Goal: Task Accomplishment & Management: Use online tool/utility

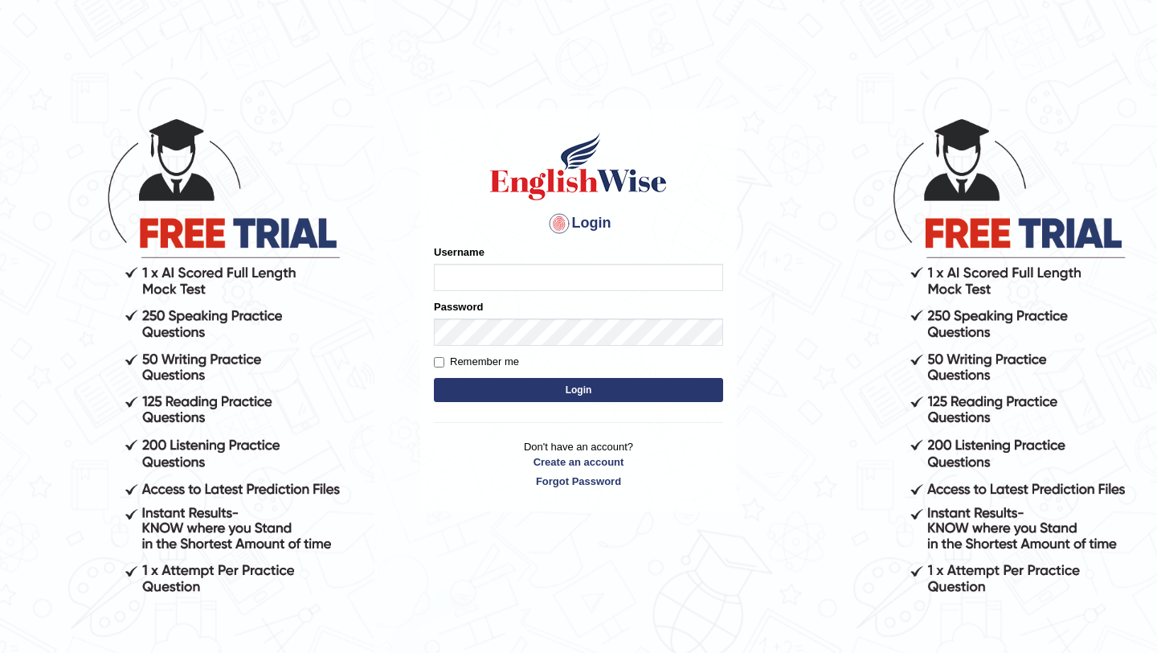
type input "saju_parramatta"
click at [538, 384] on button "Login" at bounding box center [578, 390] width 289 height 24
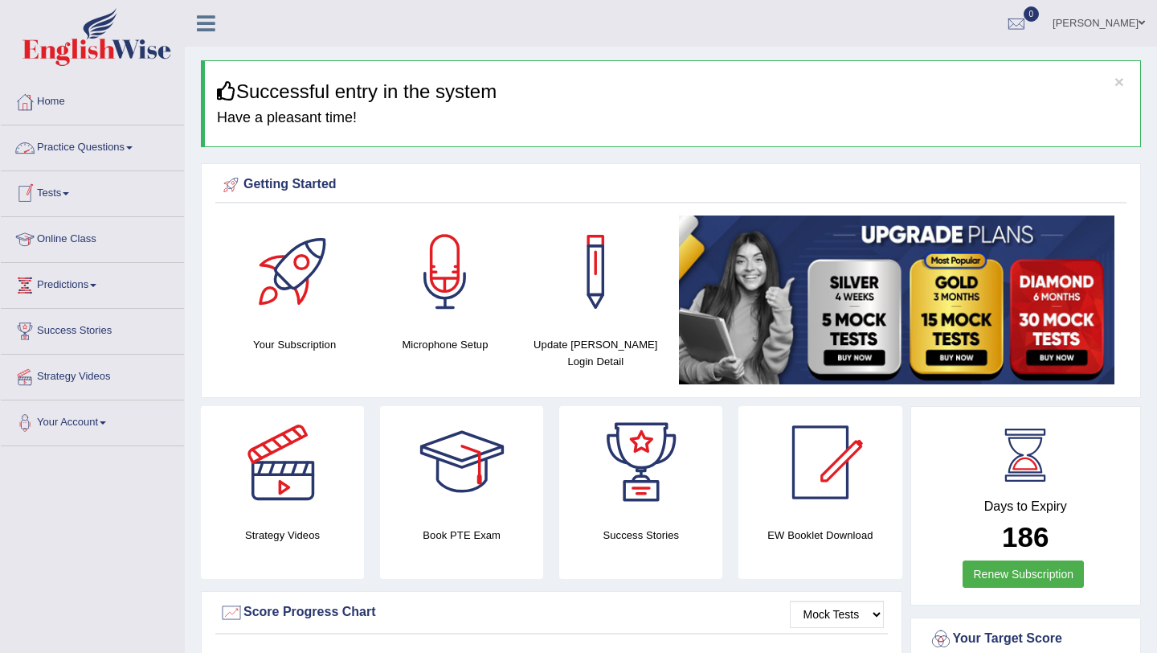
click at [133, 146] on span at bounding box center [129, 147] width 6 height 3
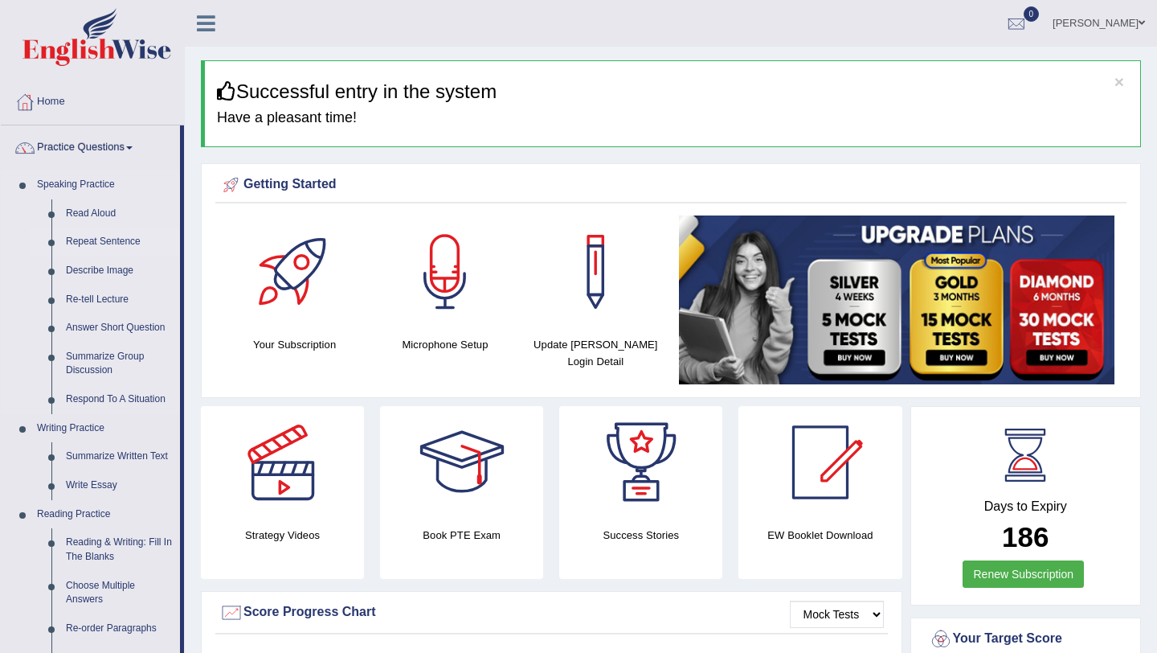
click at [125, 240] on link "Repeat Sentence" at bounding box center [119, 241] width 121 height 29
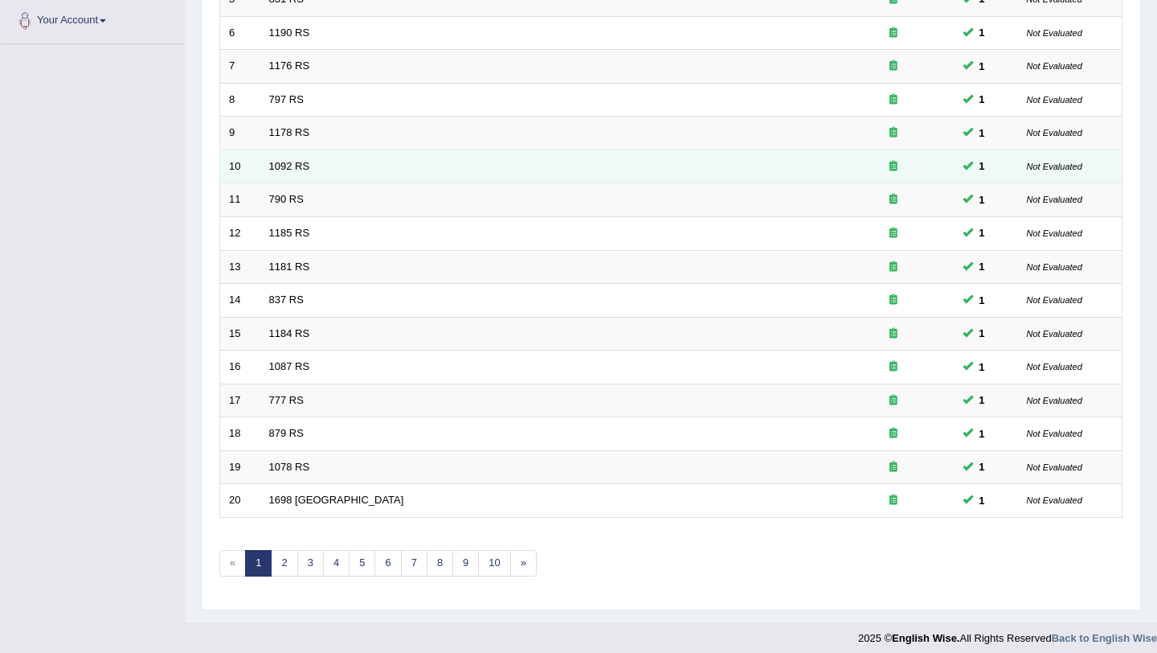
scroll to position [412, 0]
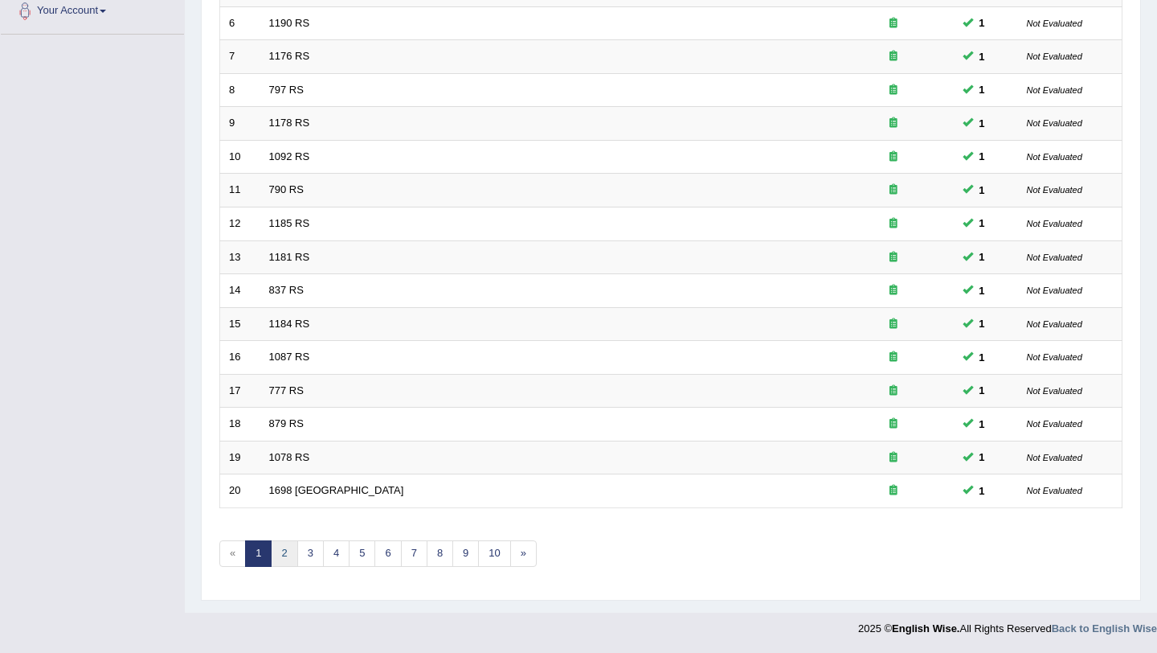
click at [286, 553] on link "2" at bounding box center [284, 553] width 27 height 27
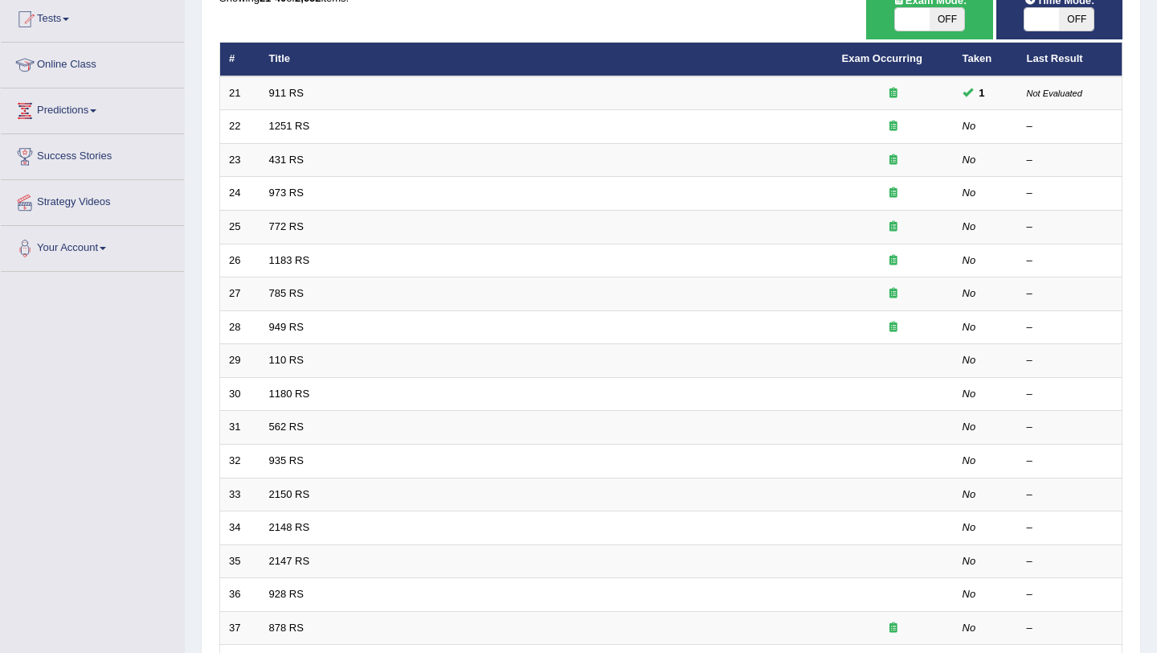
scroll to position [193, 0]
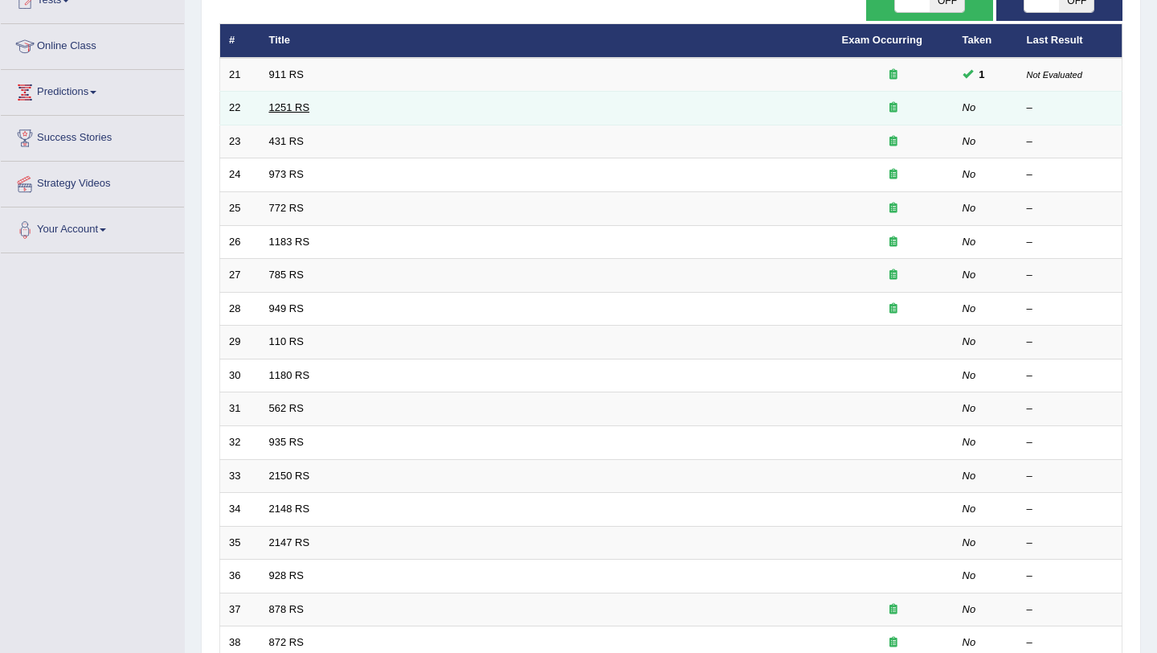
click at [302, 107] on link "1251 RS" at bounding box center [289, 107] width 41 height 12
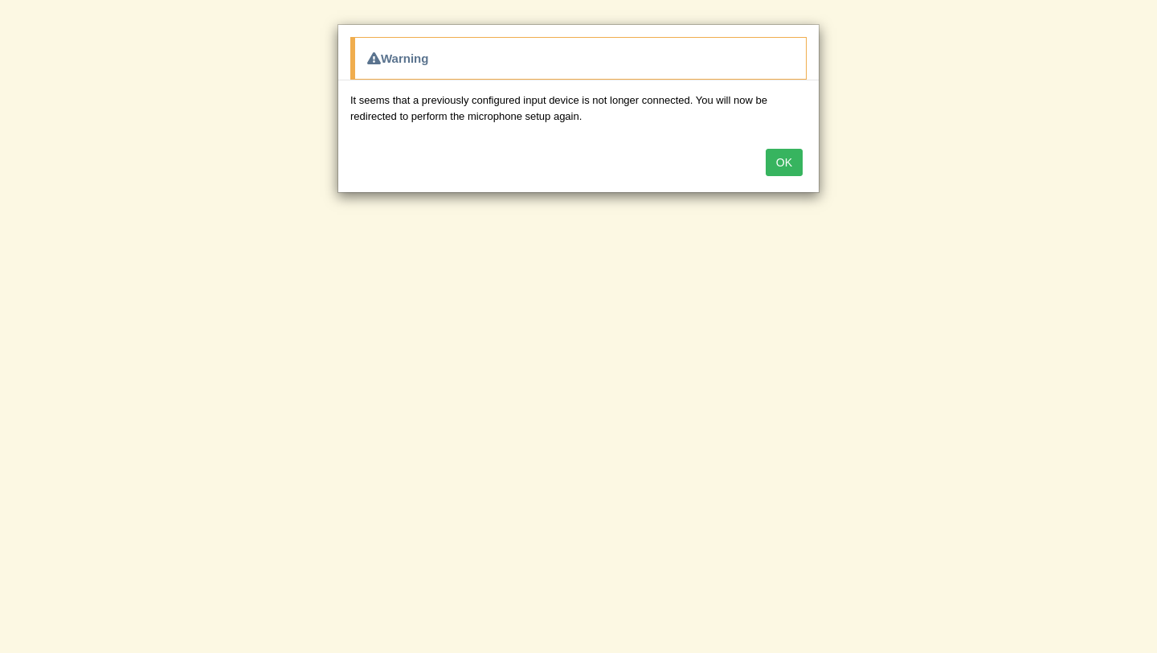
click at [781, 165] on button "OK" at bounding box center [784, 162] width 37 height 27
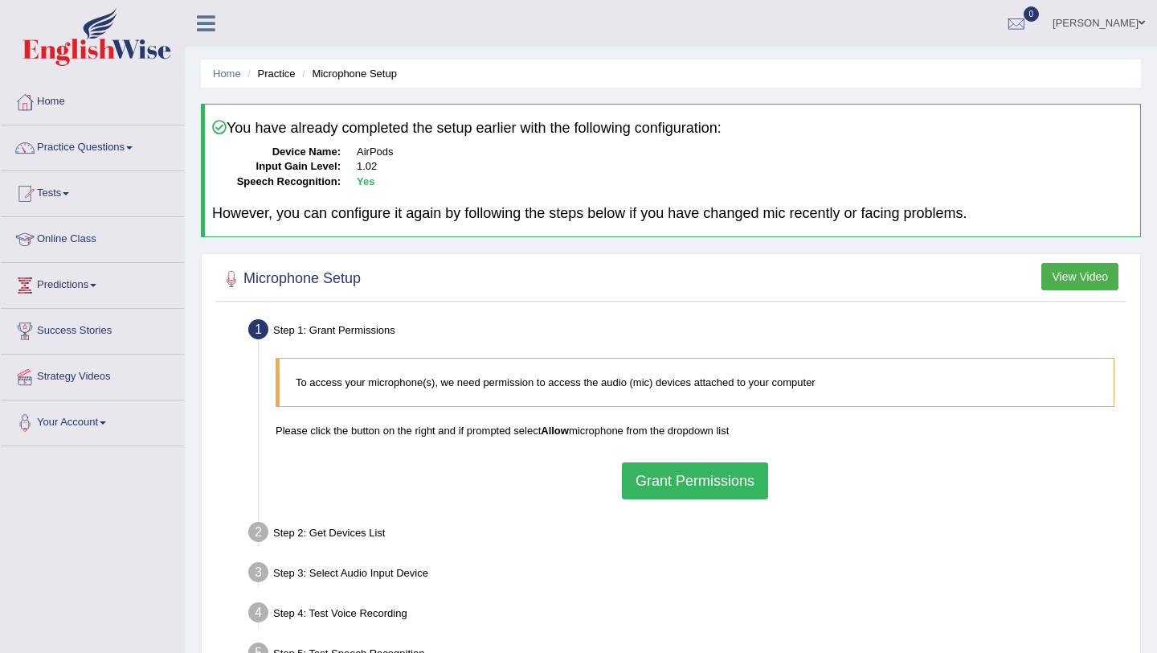
click at [701, 481] on button "Grant Permissions" at bounding box center [695, 480] width 146 height 37
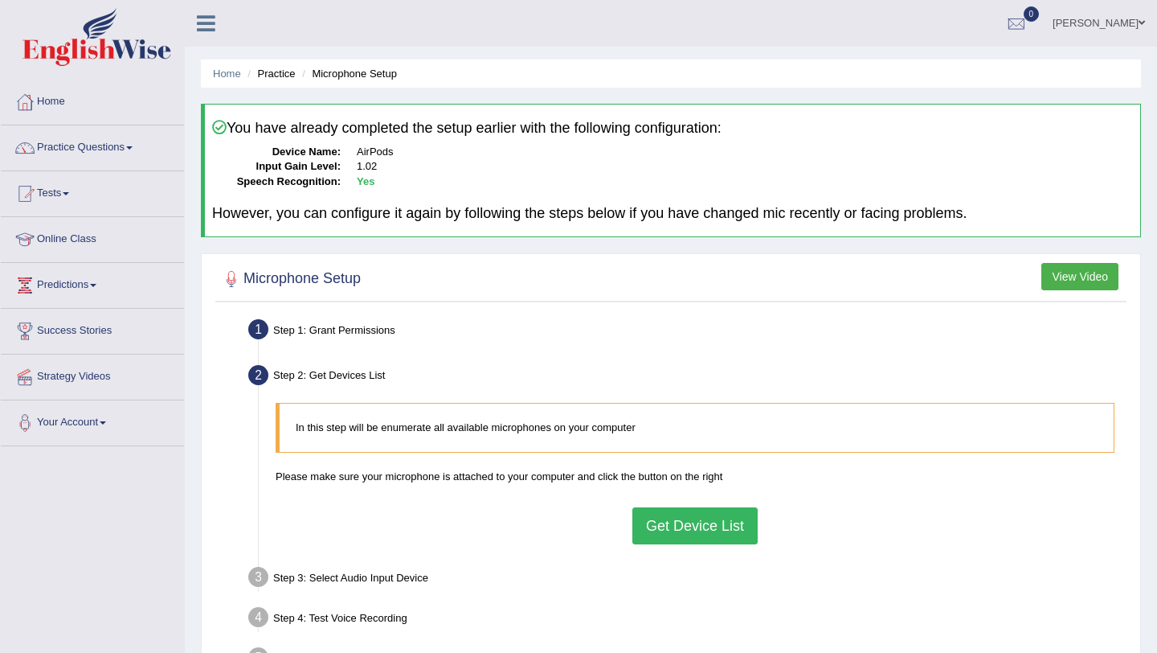
click at [682, 518] on button "Get Device List" at bounding box center [695, 525] width 125 height 37
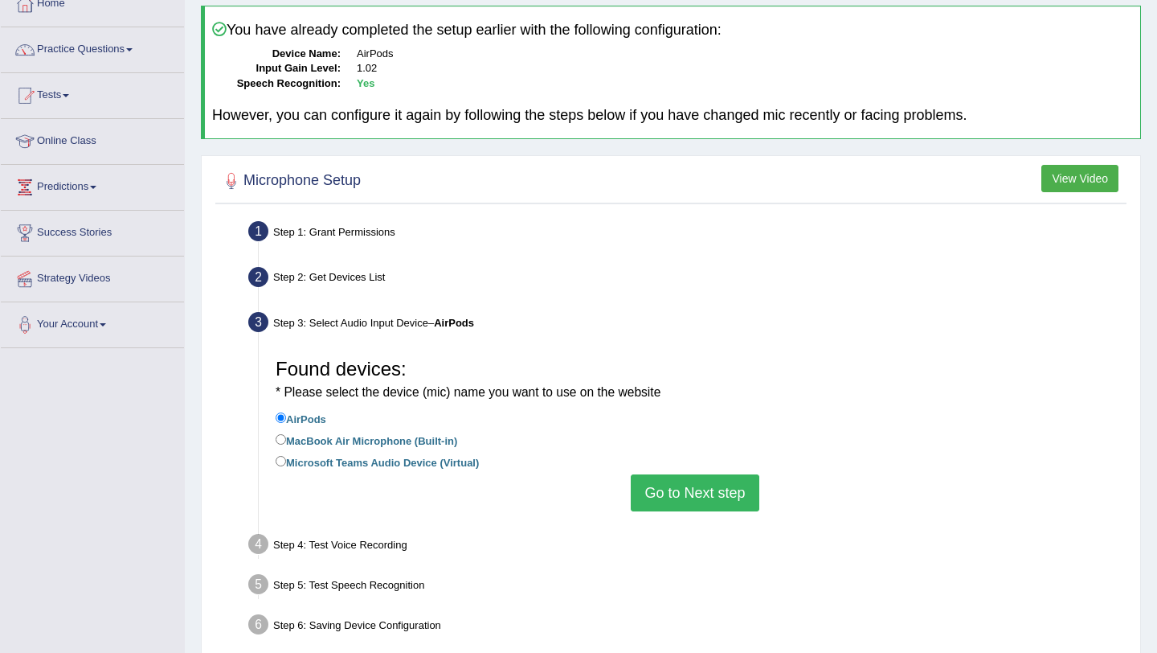
scroll to position [161, 0]
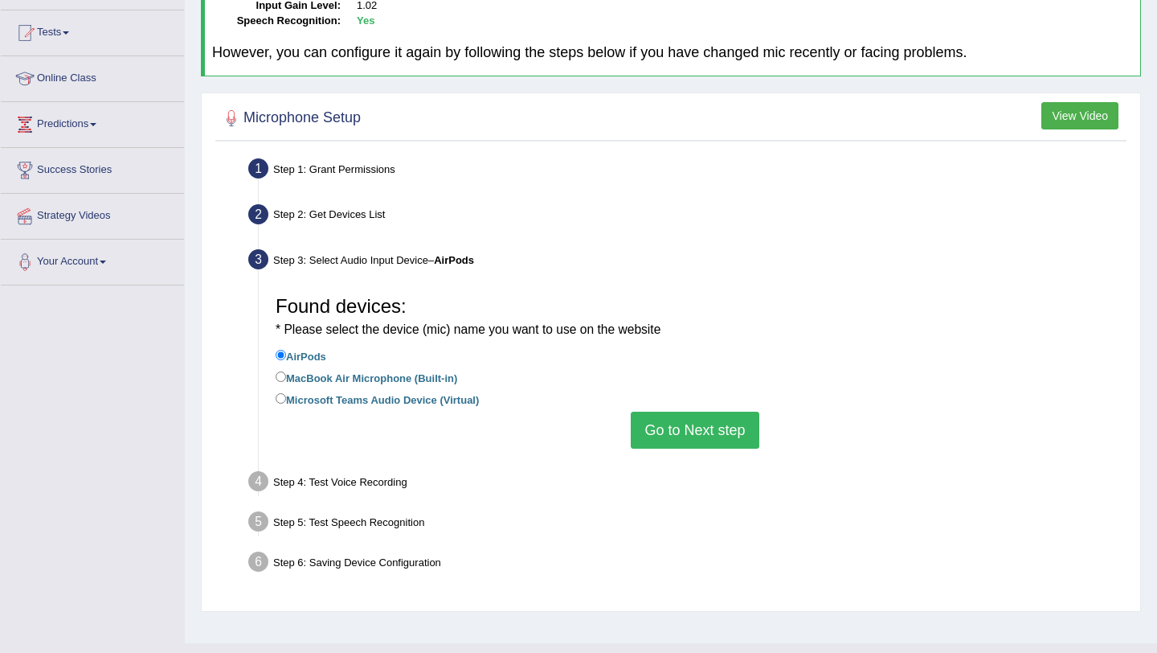
click at [707, 419] on button "Go to Next step" at bounding box center [695, 430] width 128 height 37
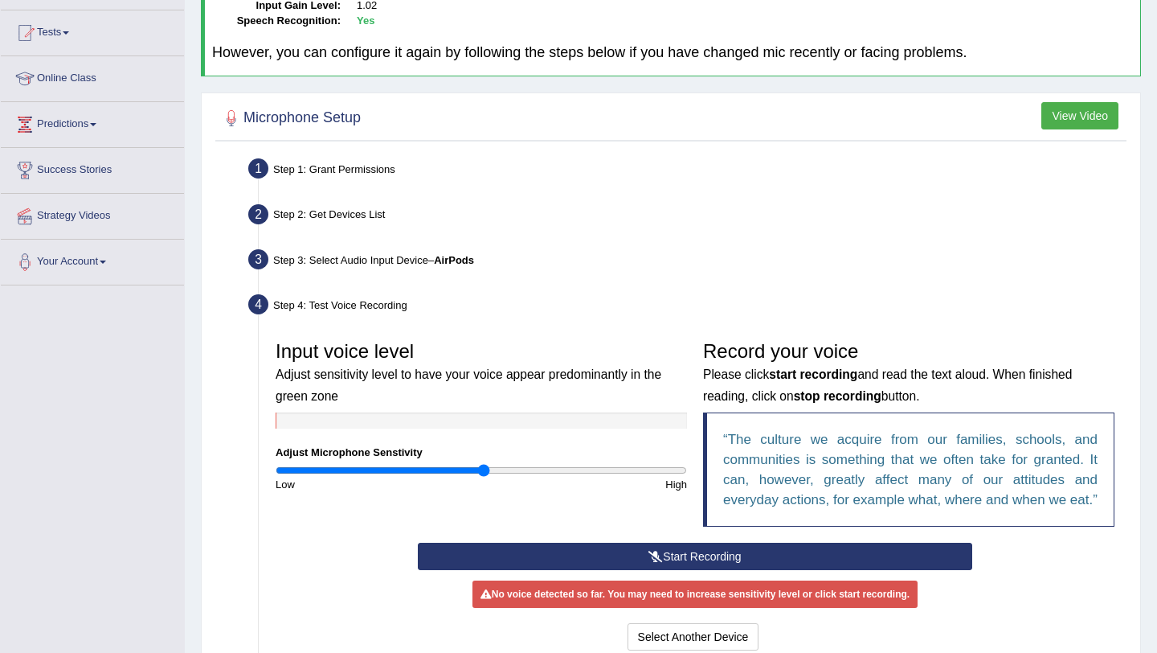
click at [653, 562] on icon at bounding box center [656, 556] width 14 height 11
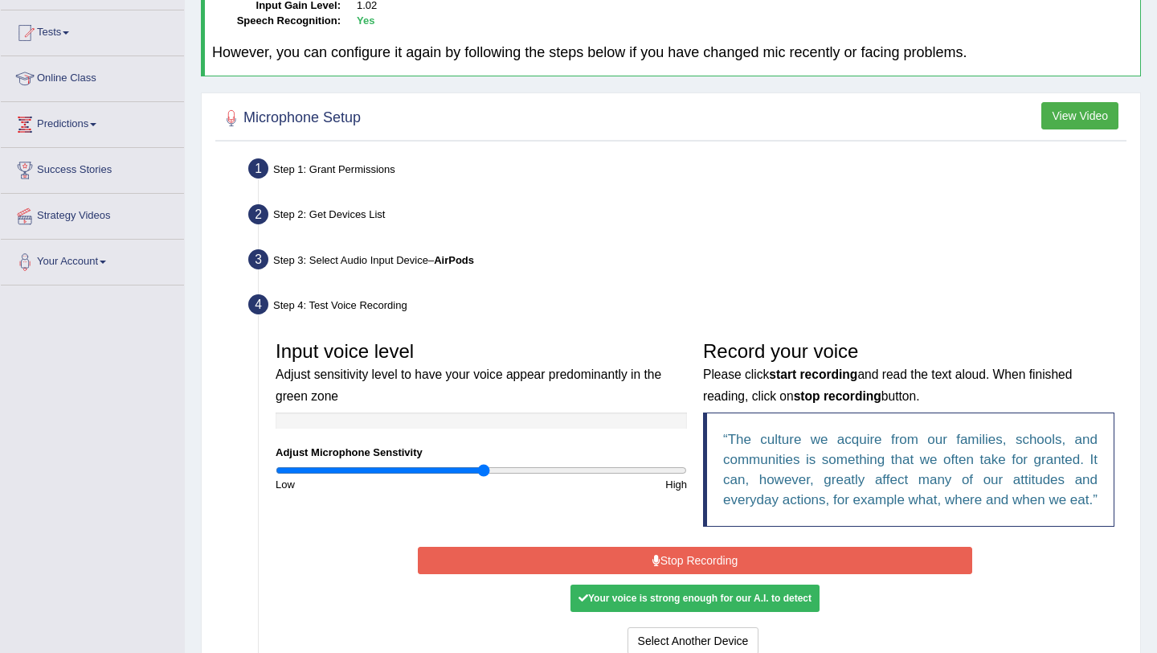
click at [662, 574] on button "Stop Recording" at bounding box center [695, 560] width 554 height 27
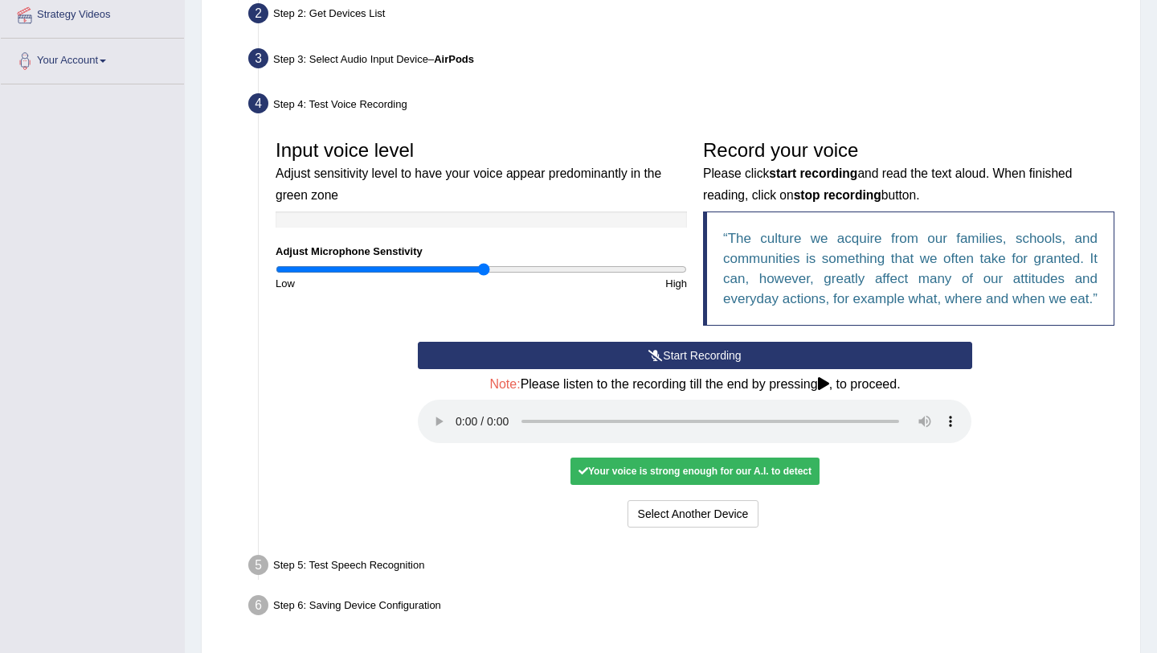
scroll to position [386, 0]
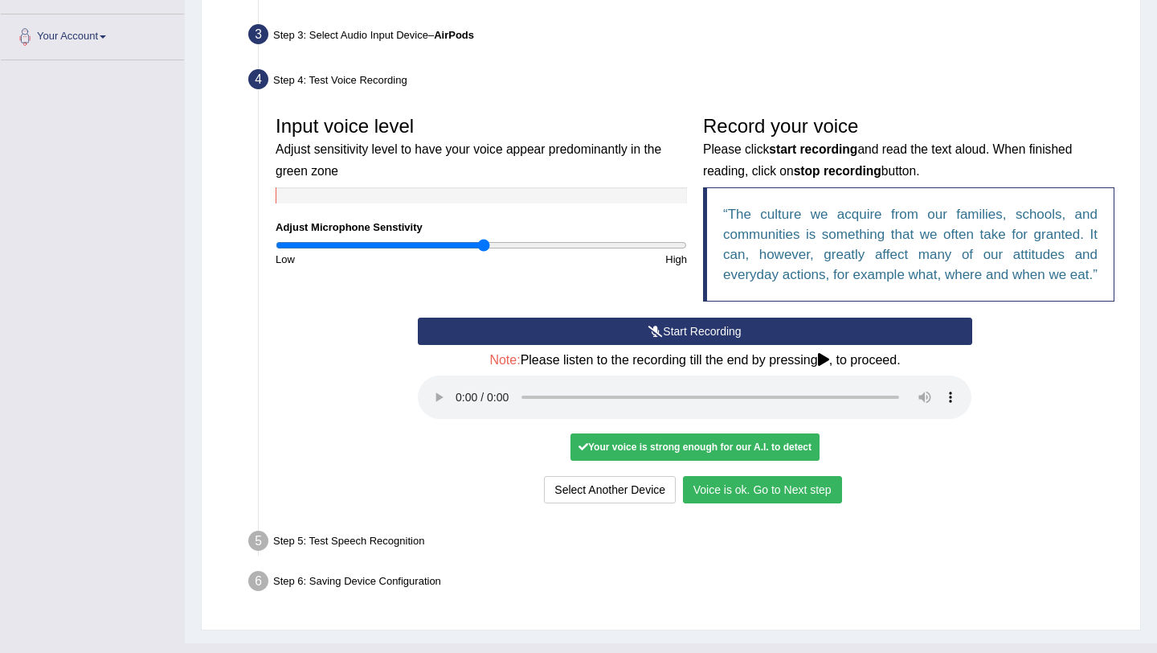
click at [735, 503] on button "Voice is ok. Go to Next step" at bounding box center [762, 489] width 159 height 27
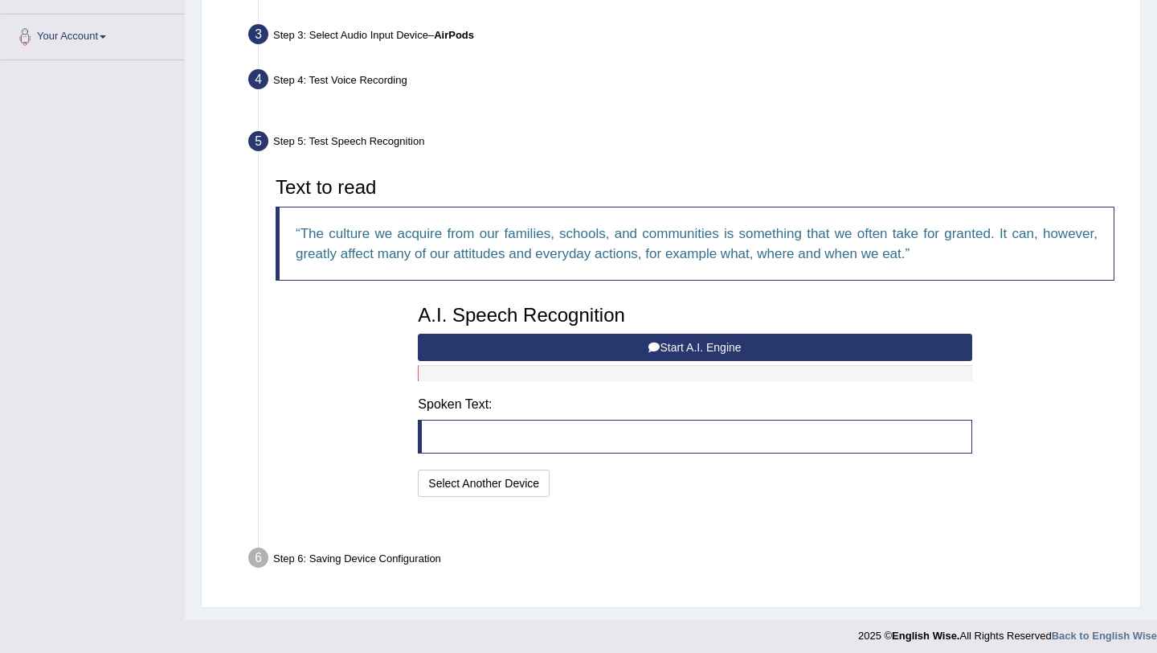
scroll to position [352, 0]
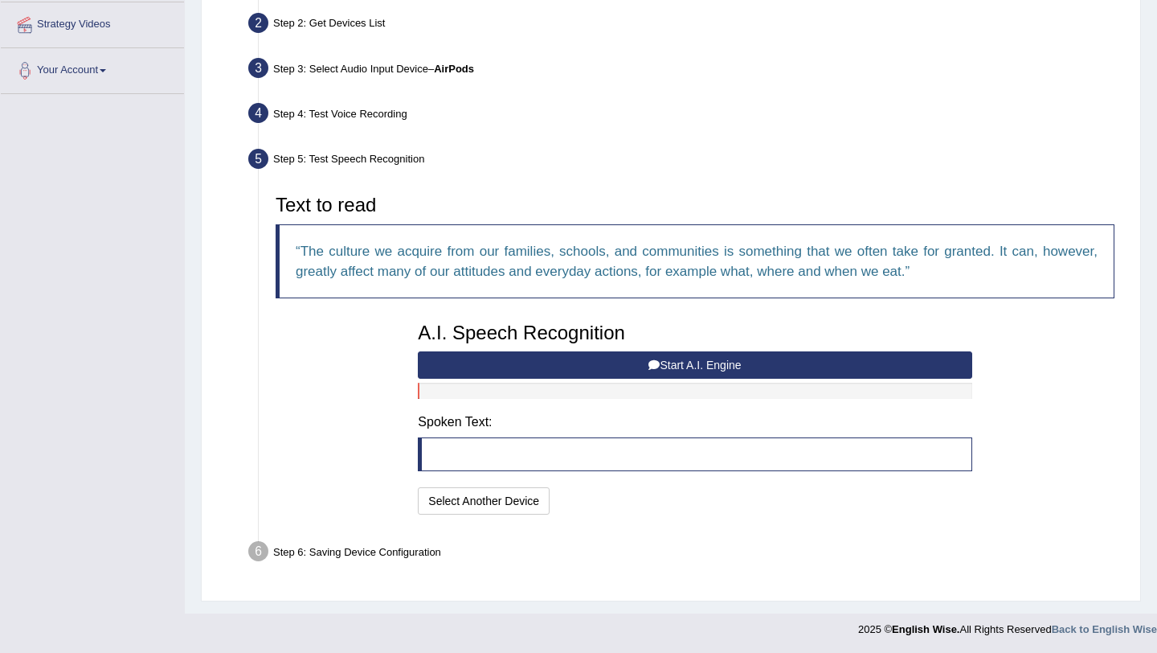
click at [666, 363] on button "Start A.I. Engine" at bounding box center [695, 364] width 554 height 27
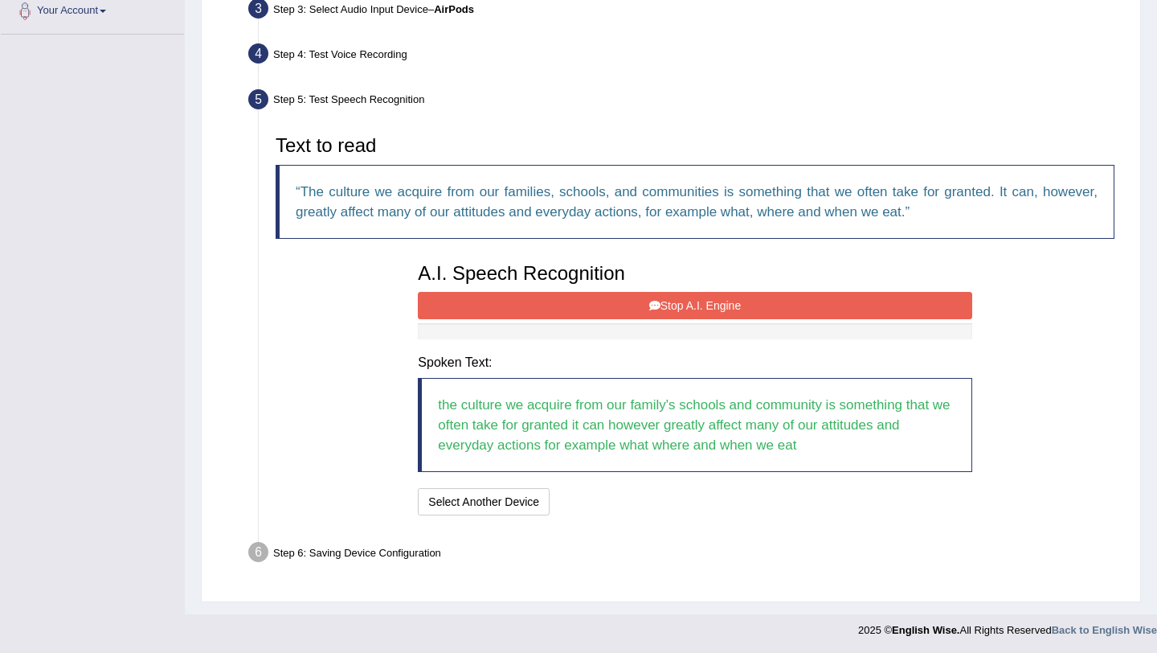
scroll to position [412, 0]
click at [693, 292] on button "Stop A.I. Engine" at bounding box center [695, 304] width 554 height 27
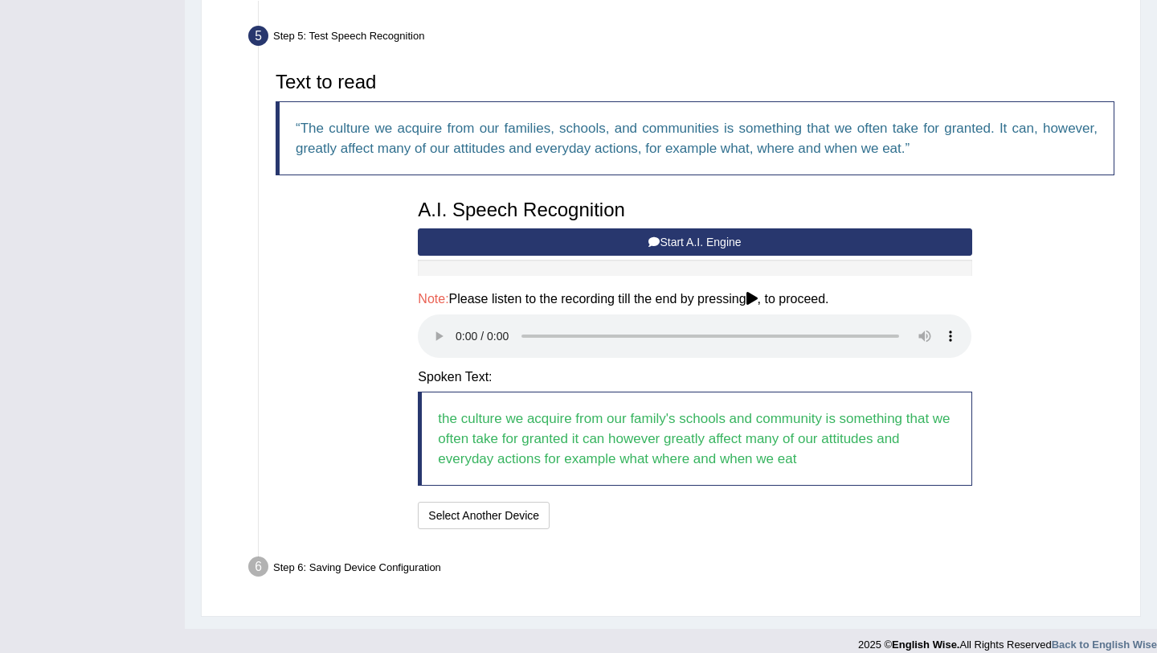
scroll to position [490, 0]
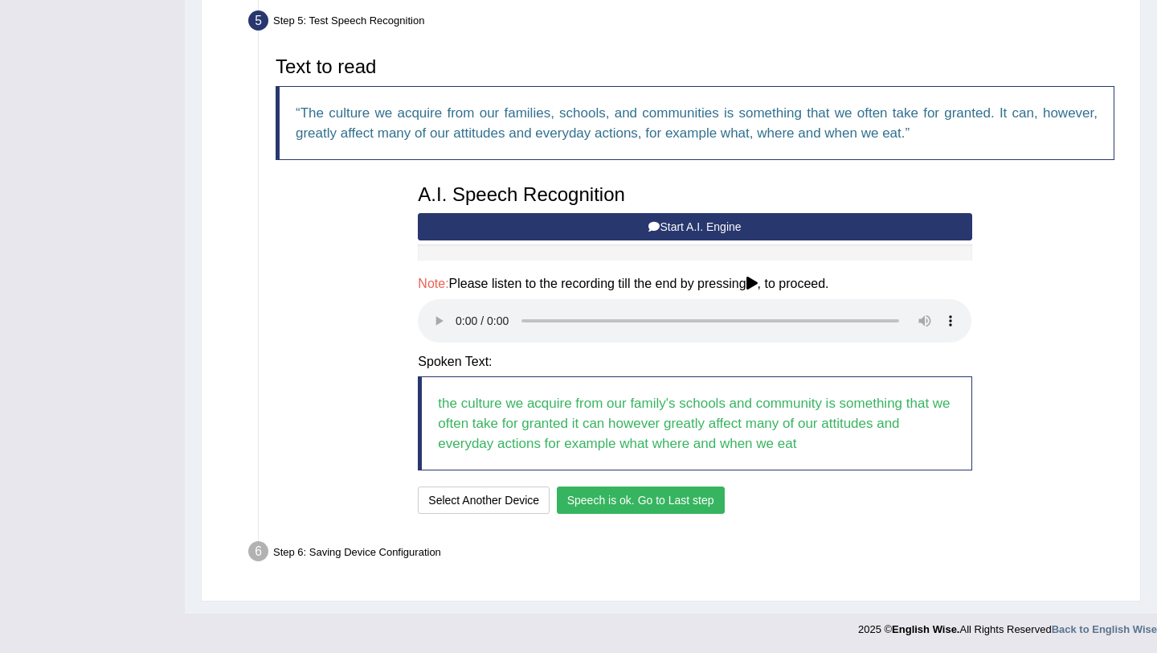
click at [649, 494] on button "Speech is ok. Go to Last step" at bounding box center [641, 499] width 168 height 27
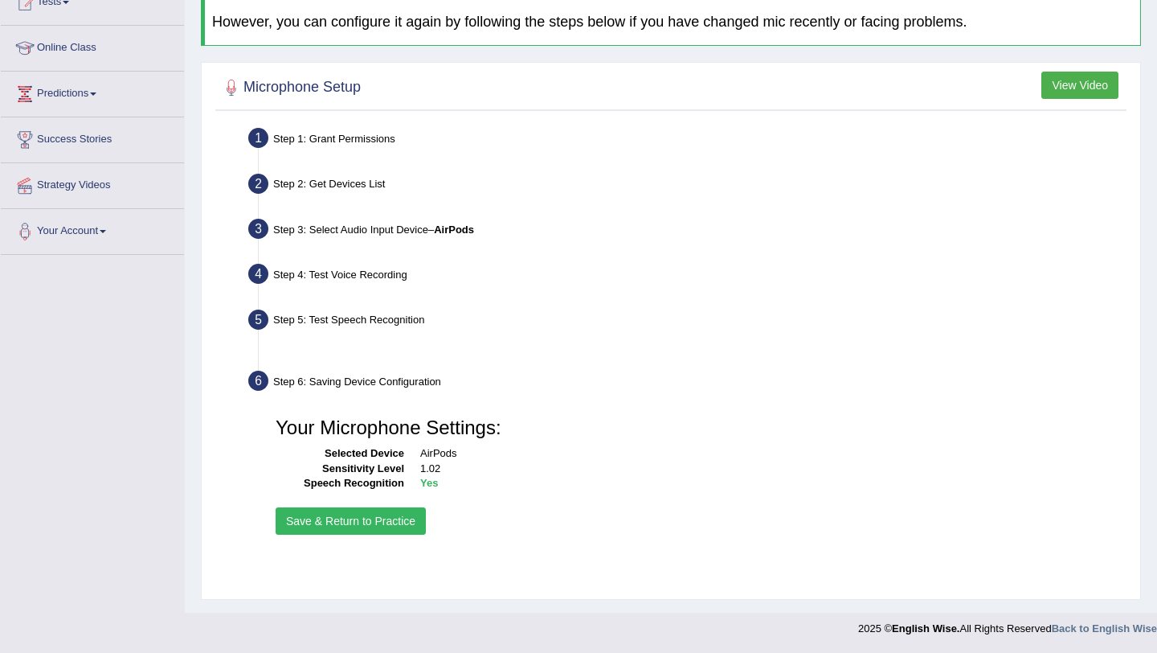
scroll to position [191, 0]
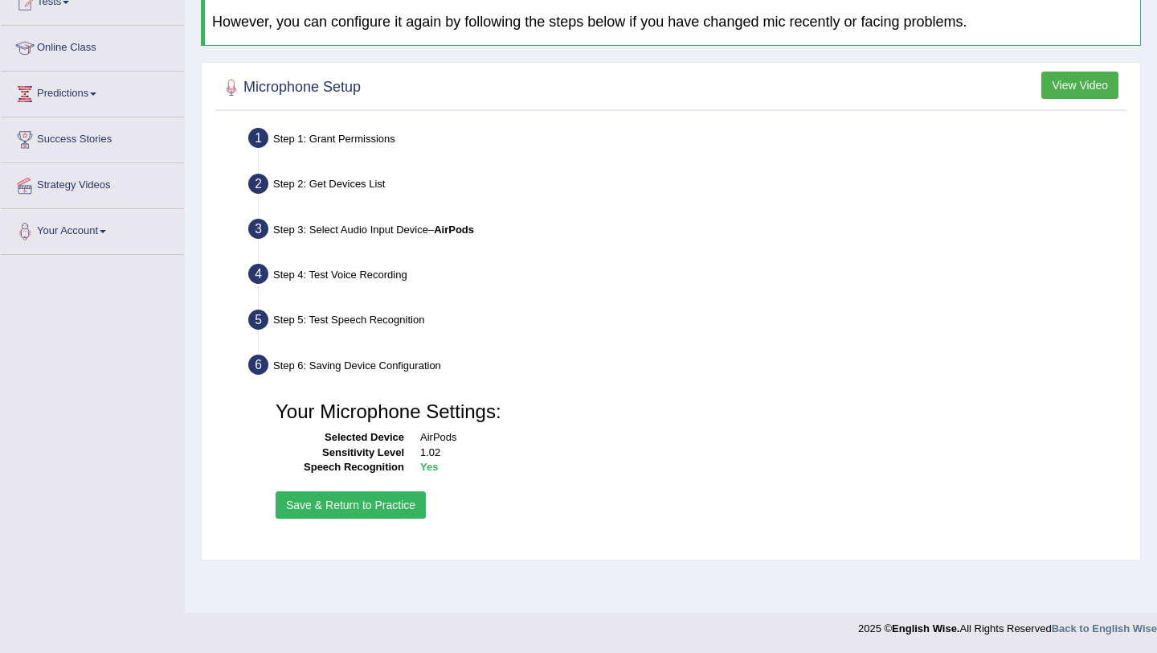
click at [370, 504] on button "Save & Return to Practice" at bounding box center [351, 504] width 150 height 27
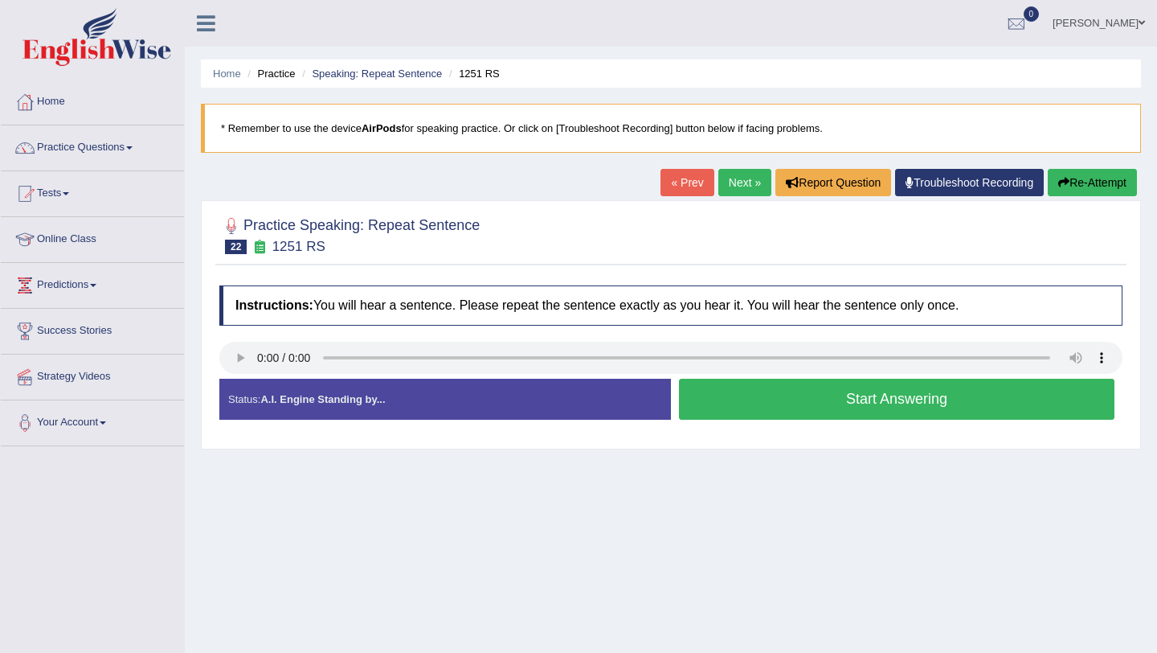
click at [793, 400] on button "Start Answering" at bounding box center [897, 399] width 436 height 41
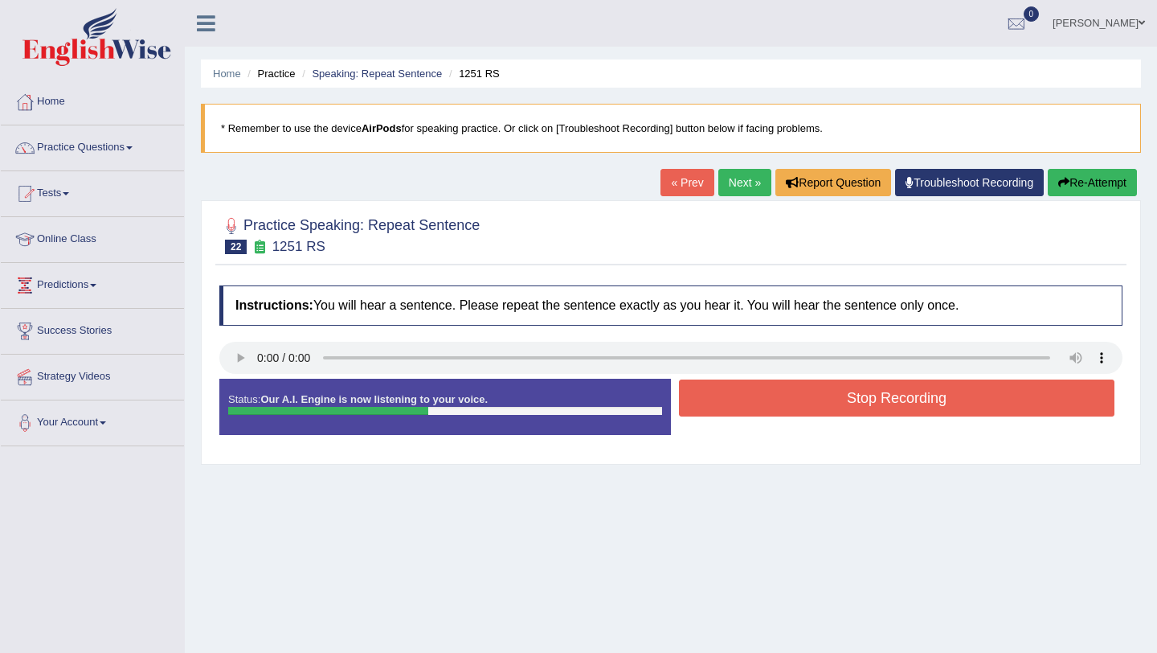
click at [793, 400] on button "Stop Recording" at bounding box center [897, 397] width 436 height 37
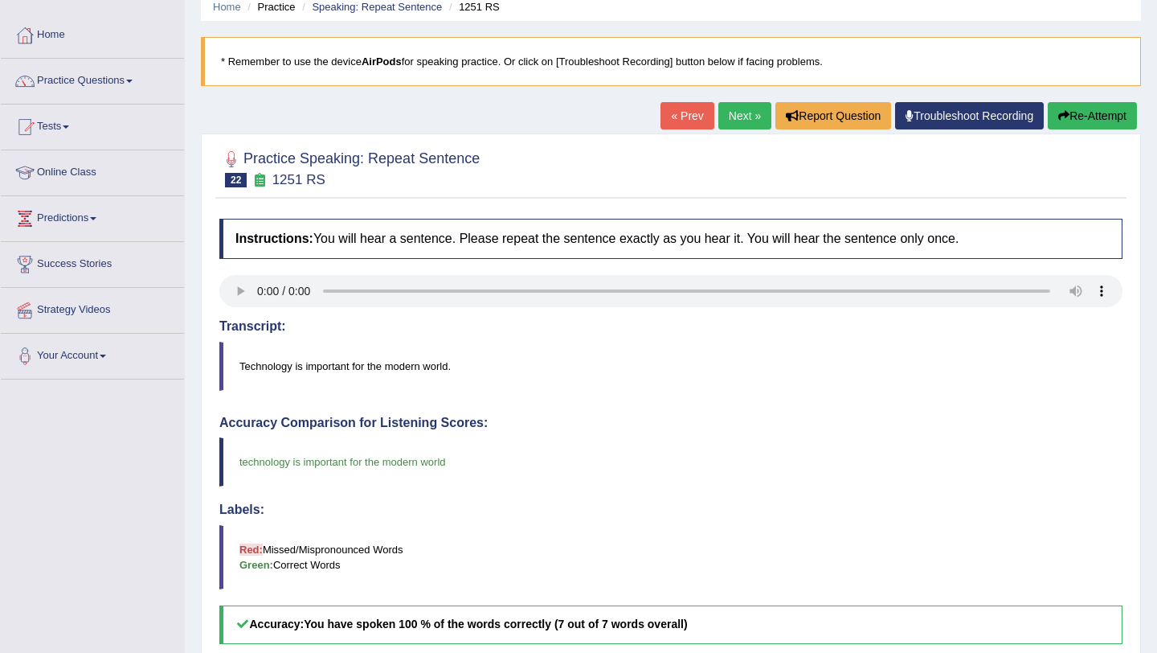
scroll to position [64, 0]
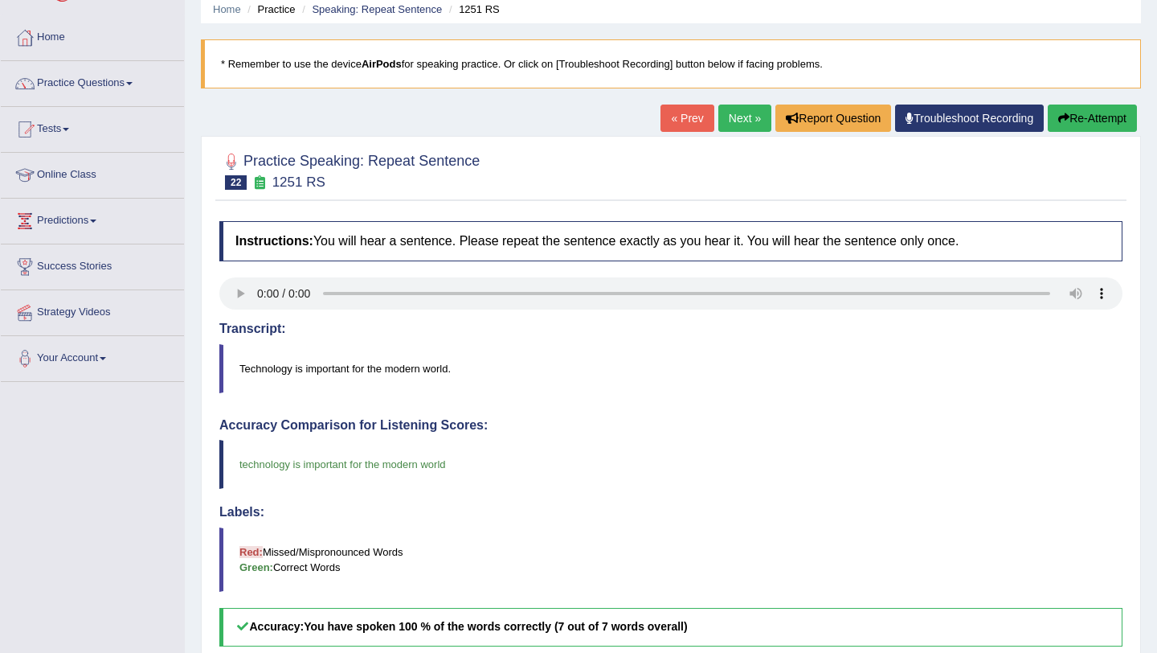
click at [735, 117] on link "Next »" at bounding box center [745, 117] width 53 height 27
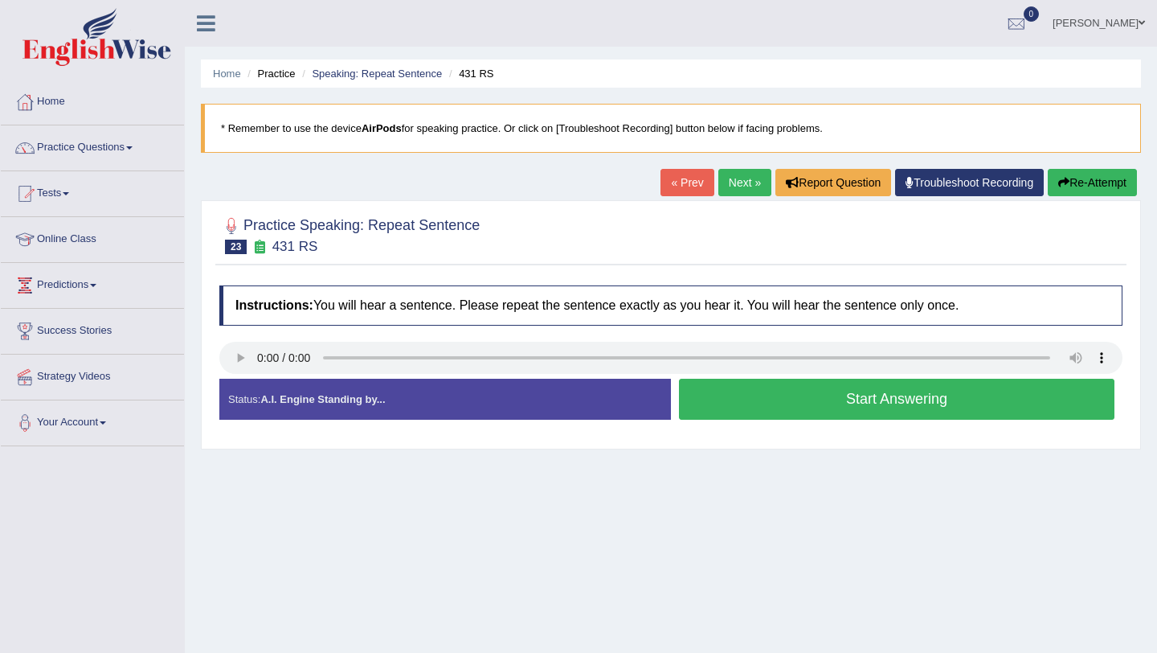
click at [795, 391] on button "Start Answering" at bounding box center [897, 399] width 436 height 41
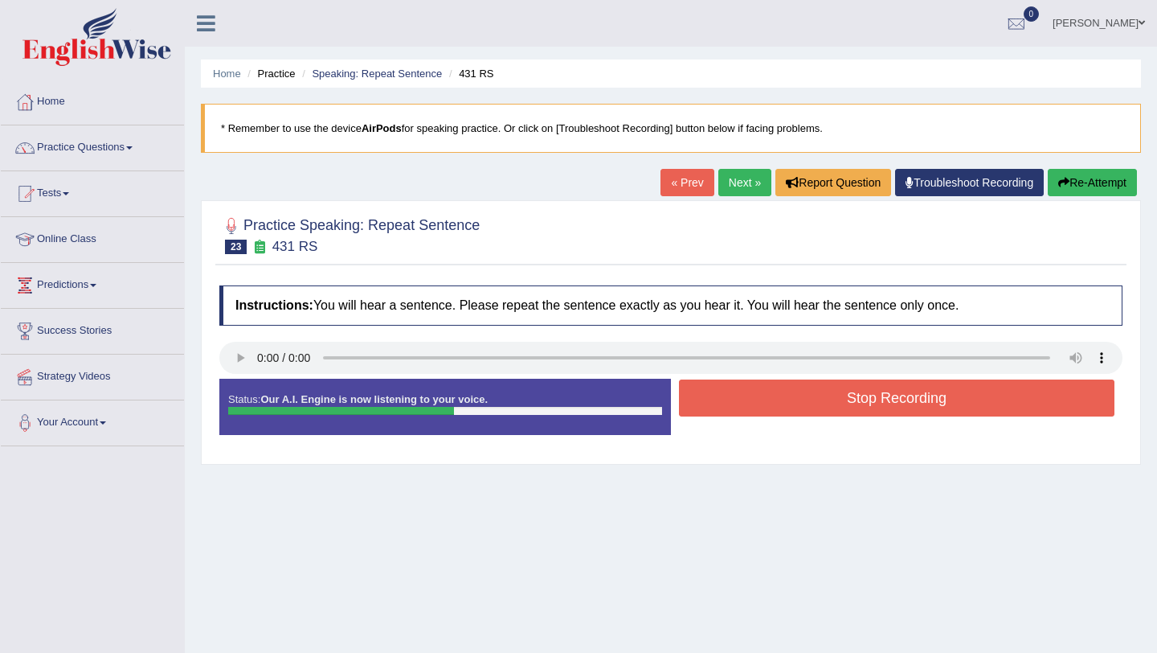
click at [795, 391] on button "Stop Recording" at bounding box center [897, 397] width 436 height 37
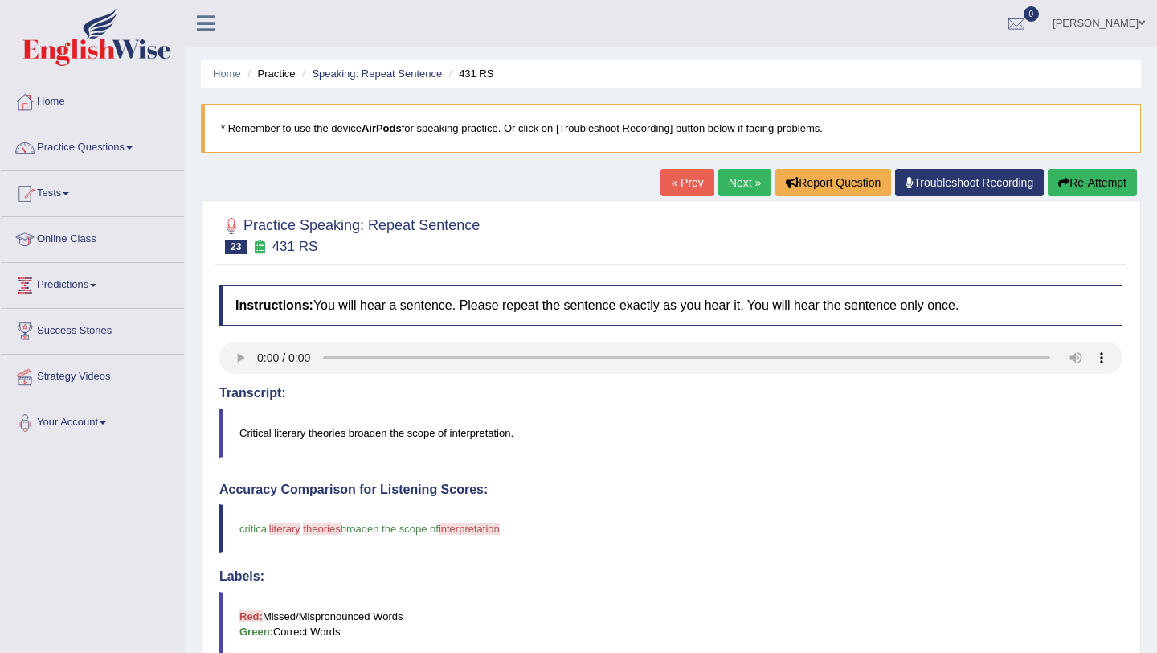
click at [731, 176] on link "Next »" at bounding box center [745, 182] width 53 height 27
